Goal: Use online tool/utility

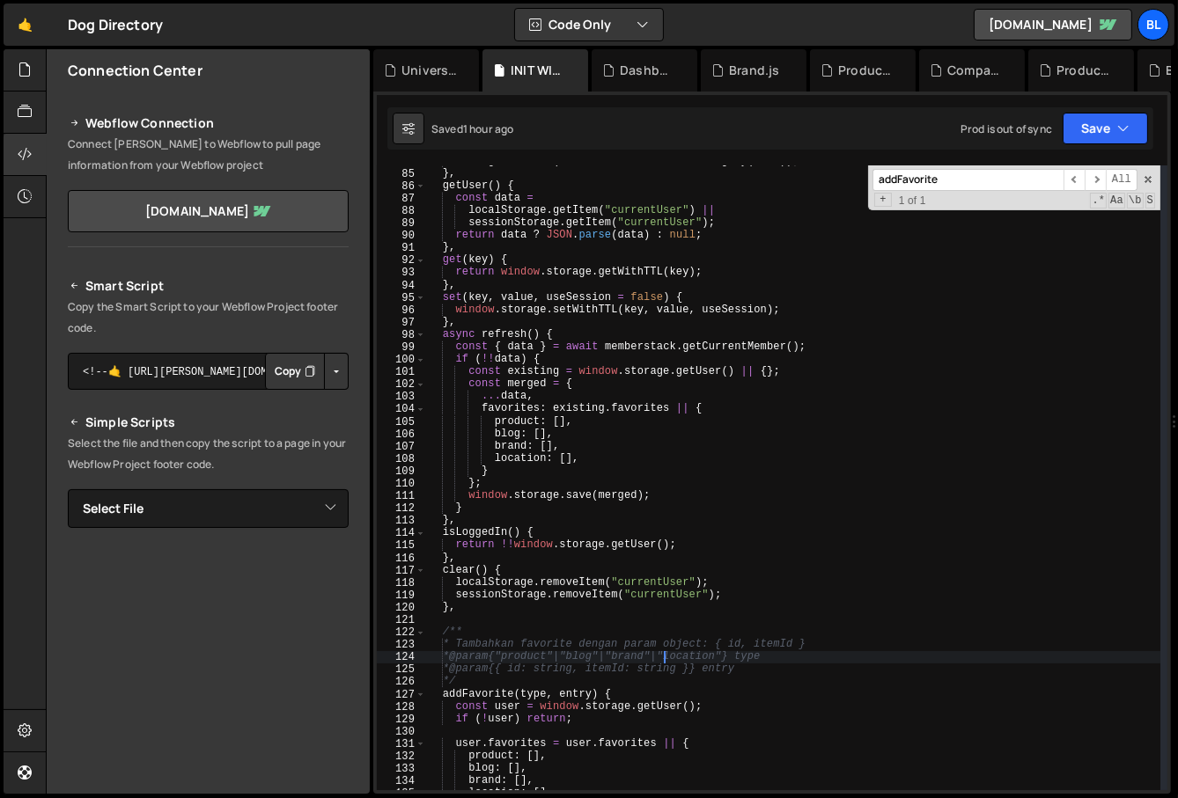
scroll to position [1052, 0]
click at [581, 591] on div "storage . setItem ( "currentUser" , JSON . stringify ( user )) ; } , getUser ( …" at bounding box center [793, 480] width 735 height 650
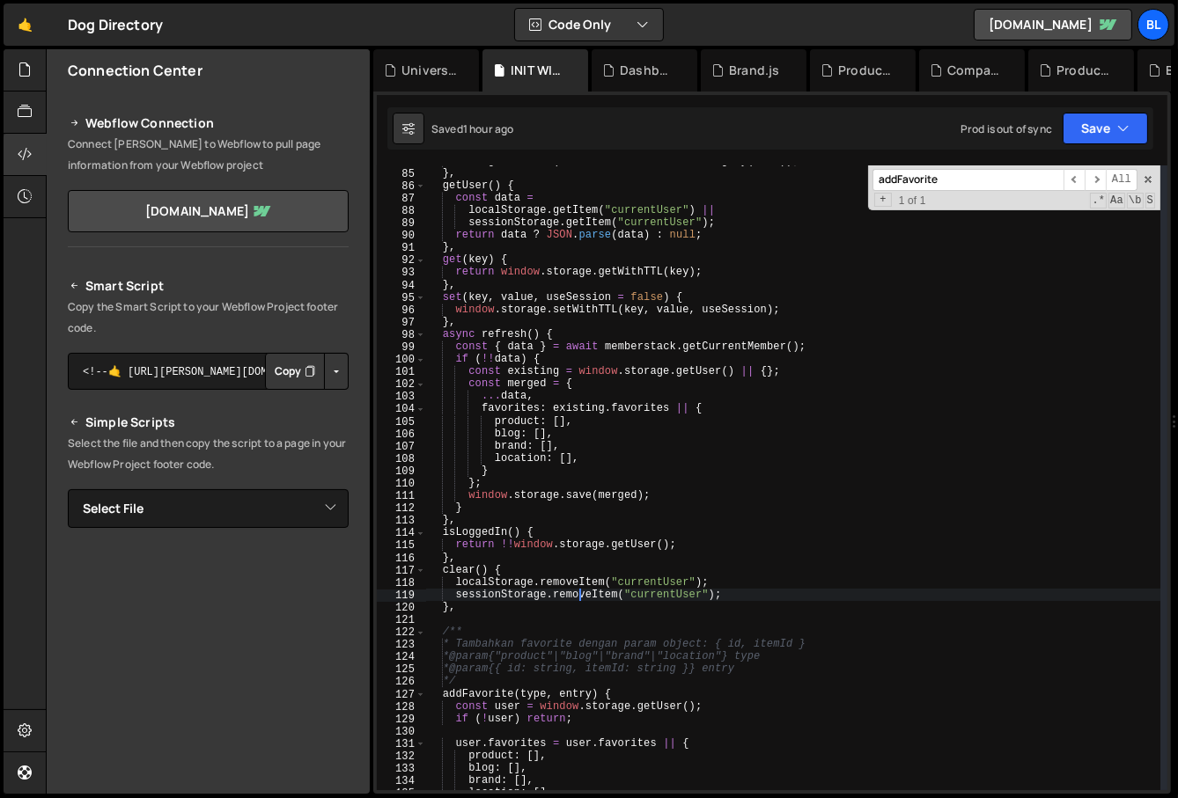
click at [582, 627] on div "storage . setItem ( "currentUser" , JSON . stringify ( user )) ; } , getUser ( …" at bounding box center [793, 480] width 735 height 650
type textarea "/**"
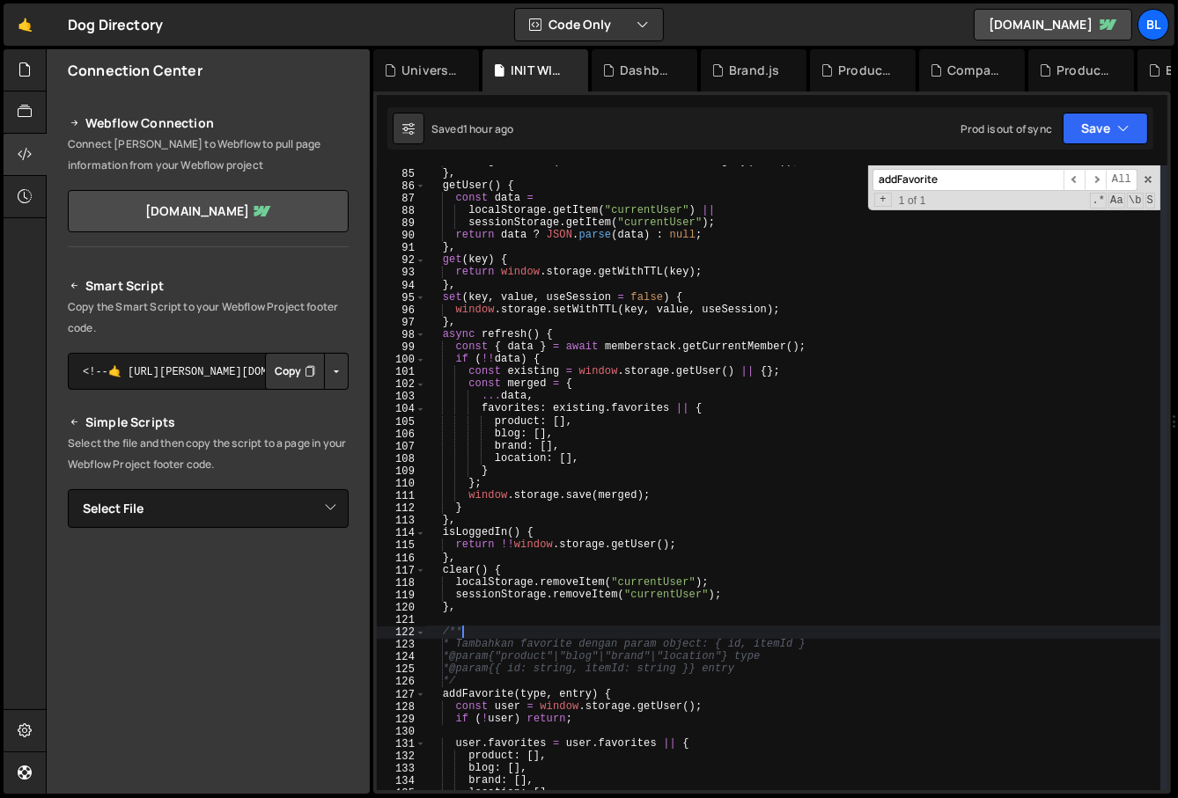
click at [578, 617] on div "storage . setItem ( "currentUser" , JSON . stringify ( user )) ; } , getUser ( …" at bounding box center [793, 480] width 735 height 650
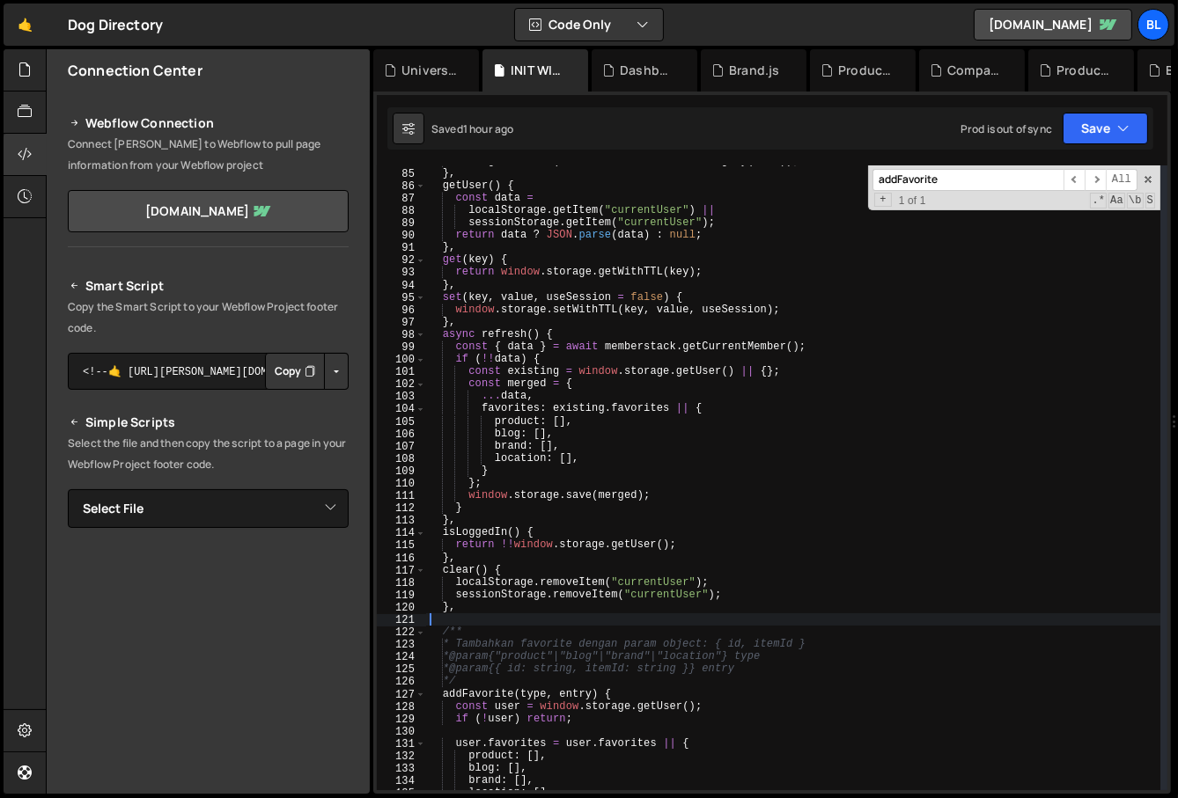
click at [657, 470] on div "storage . setItem ( "currentUser" , JSON . stringify ( user )) ; } , getUser ( …" at bounding box center [793, 480] width 735 height 650
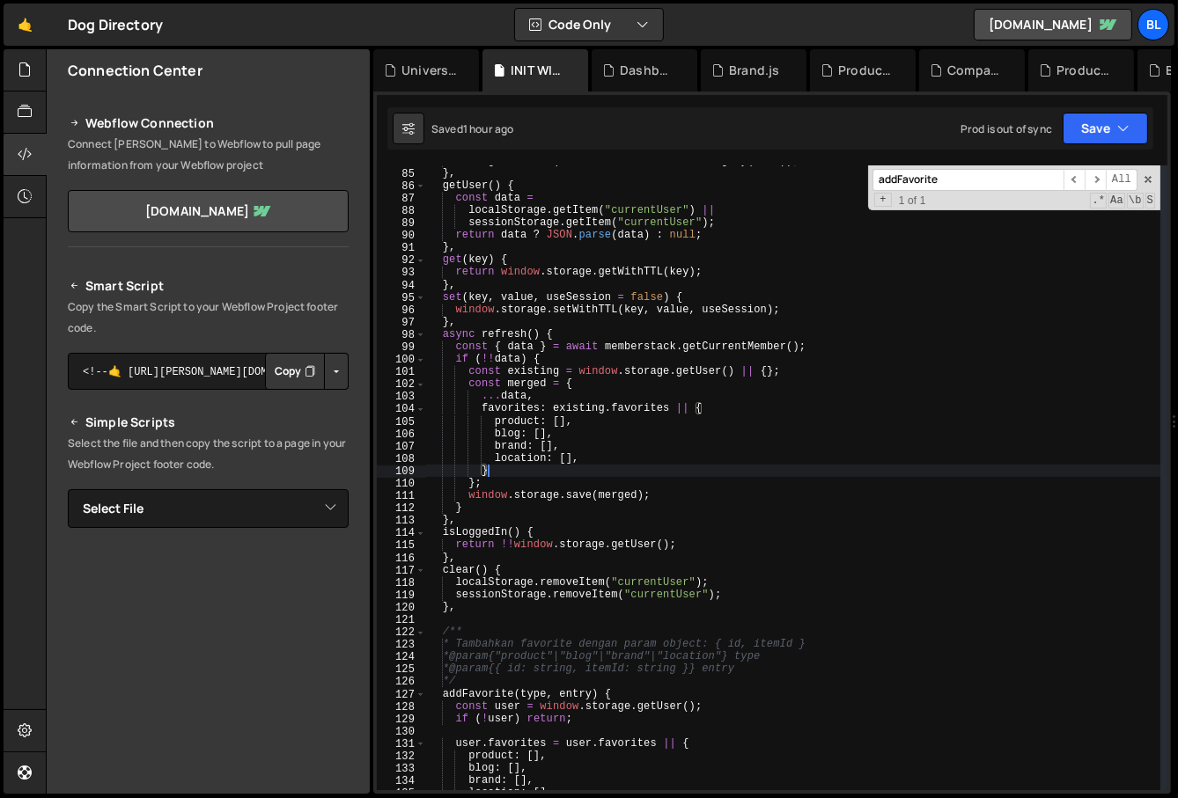
click at [643, 501] on div "storage . setItem ( "currentUser" , JSON . stringify ( user )) ; } , getUser ( …" at bounding box center [793, 480] width 735 height 650
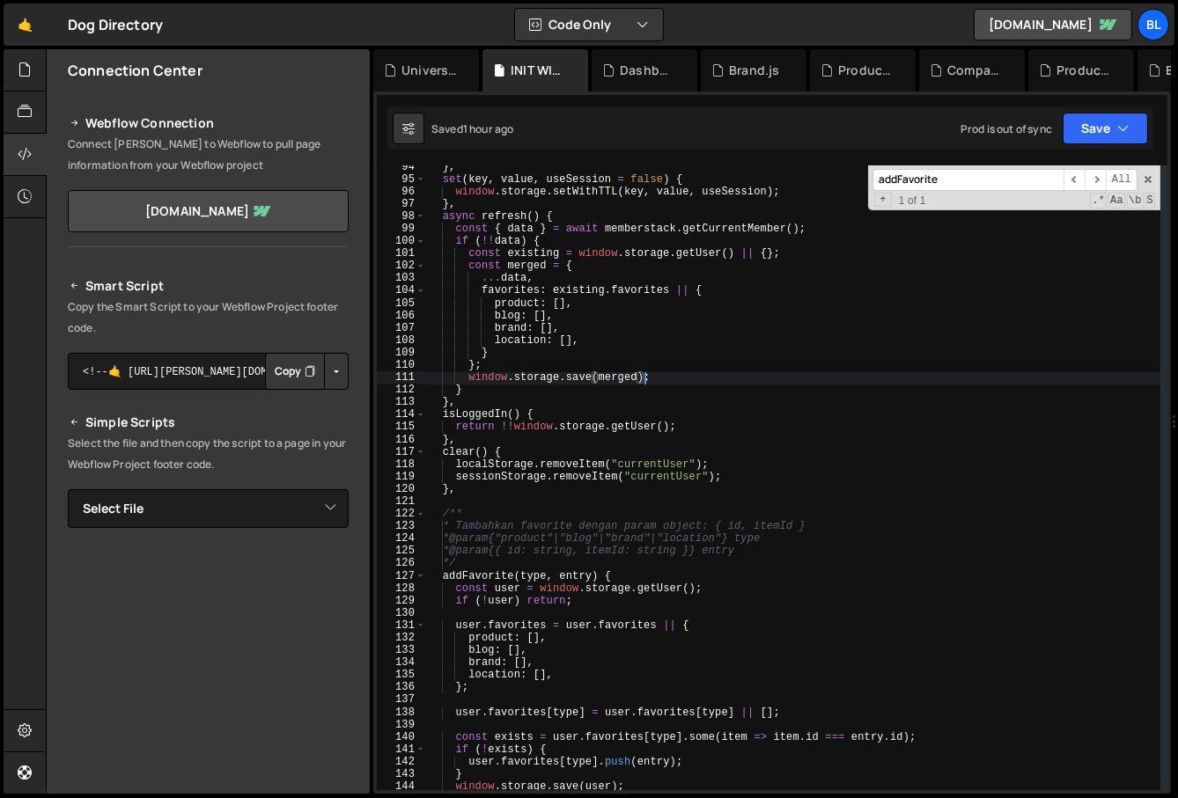
scroll to position [1171, 0]
click at [567, 691] on div "} , set ( key , value , useSession = false ) { window . storage . setWithTTL ( …" at bounding box center [793, 486] width 735 height 650
click at [567, 672] on div "} , set ( key , value , useSession = false ) { window . storage . setWithTTL ( …" at bounding box center [793, 486] width 735 height 650
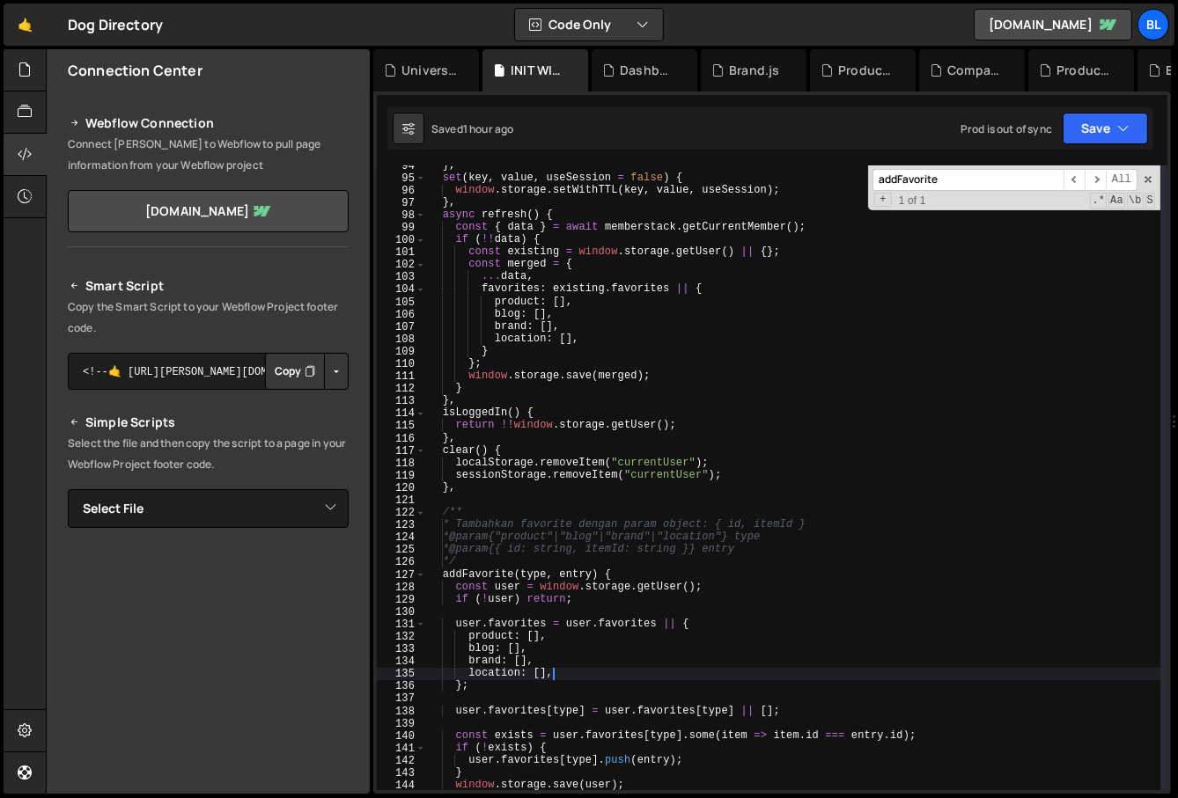
scroll to position [1174, 0]
click at [1149, 173] on span at bounding box center [1148, 179] width 12 height 12
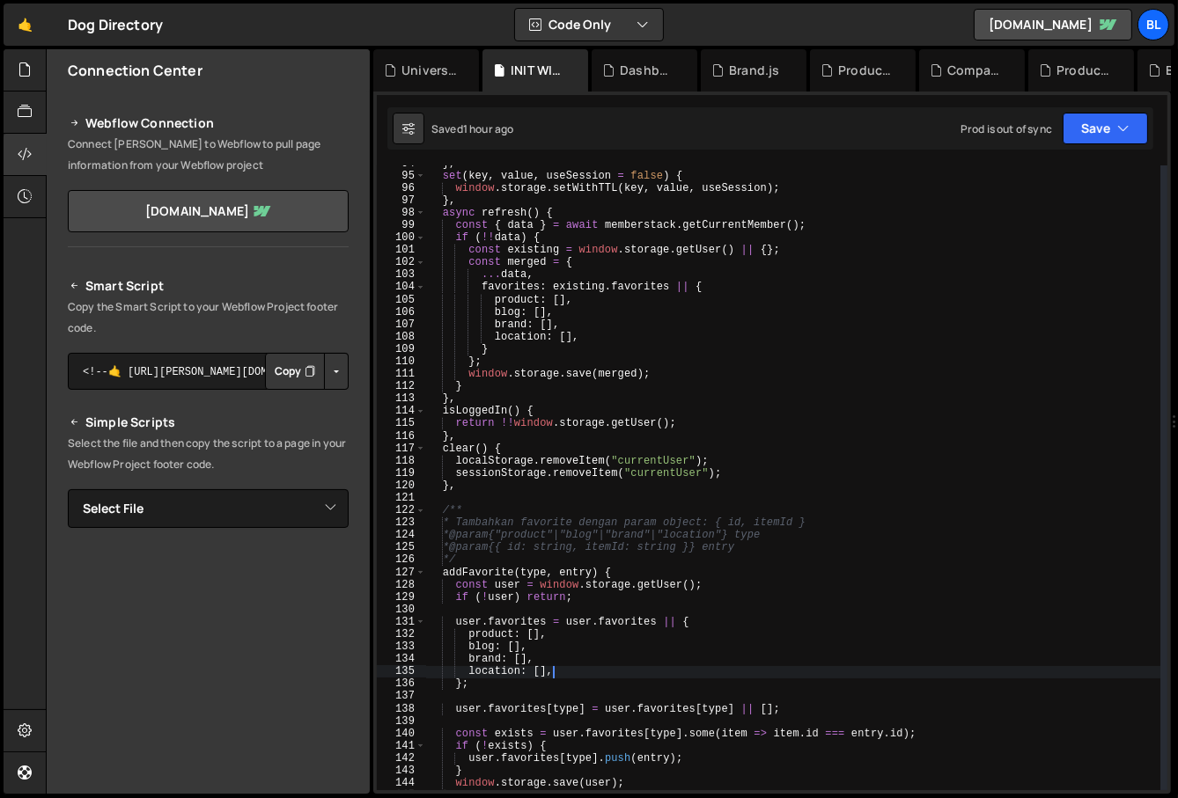
click at [936, 363] on div "} , set ( key , value , useSession = false ) { window . storage . setWithTTL ( …" at bounding box center [793, 483] width 735 height 650
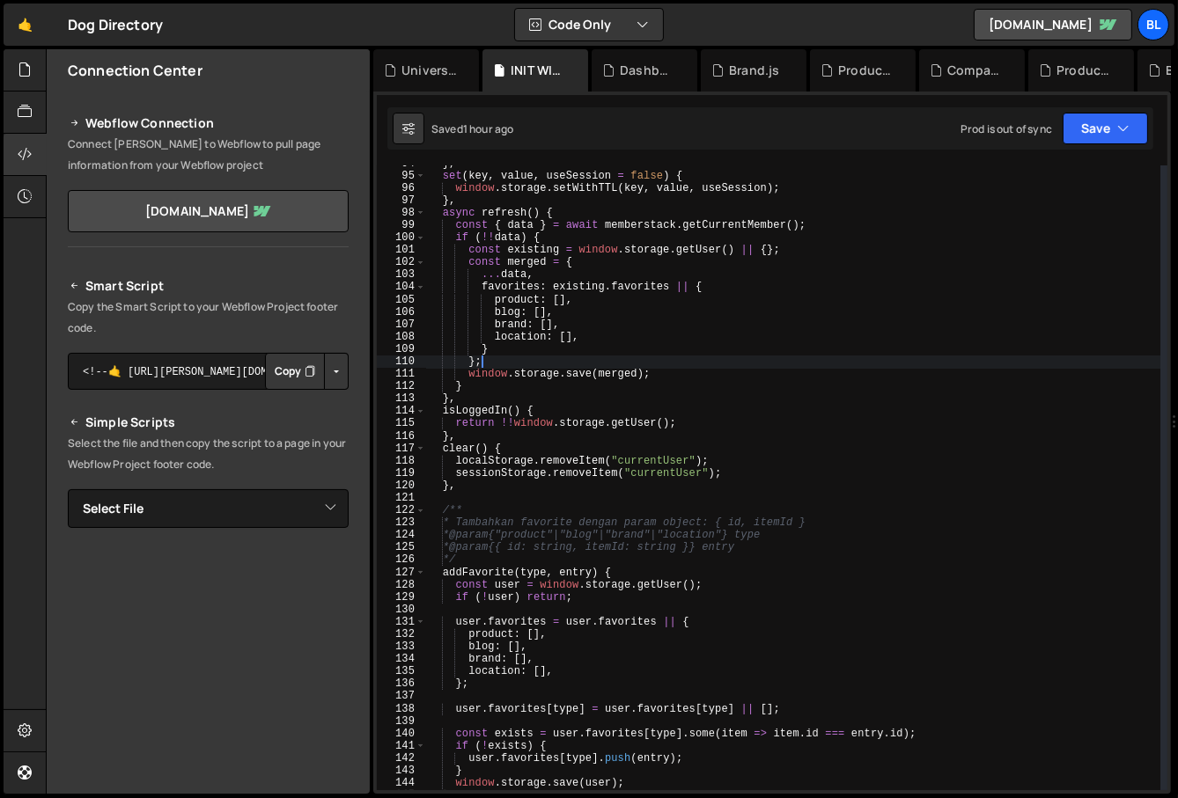
type textarea "return !!window.storage.getUser();"
